Goal: Navigation & Orientation: Go to known website

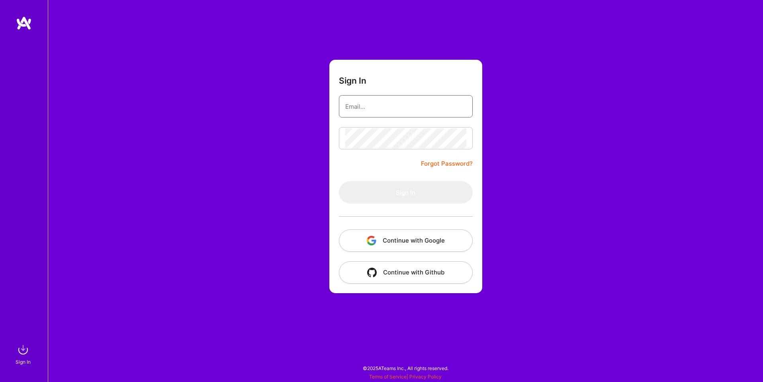
type input "[EMAIL_ADDRESS][DOMAIN_NAME]"
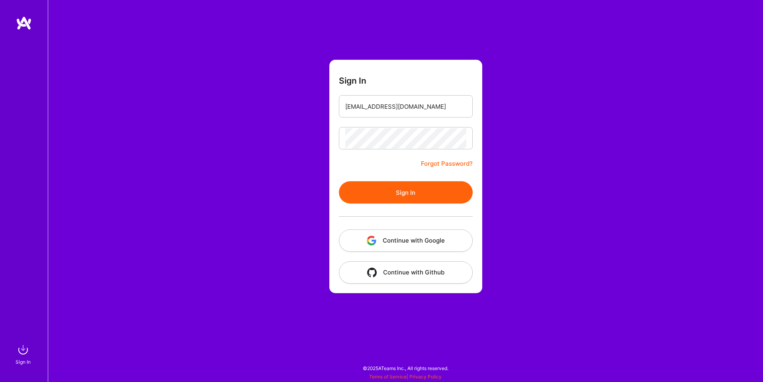
click at [421, 242] on button "Continue with Google" at bounding box center [406, 240] width 134 height 22
